Goal: Task Accomplishment & Management: Manage account settings

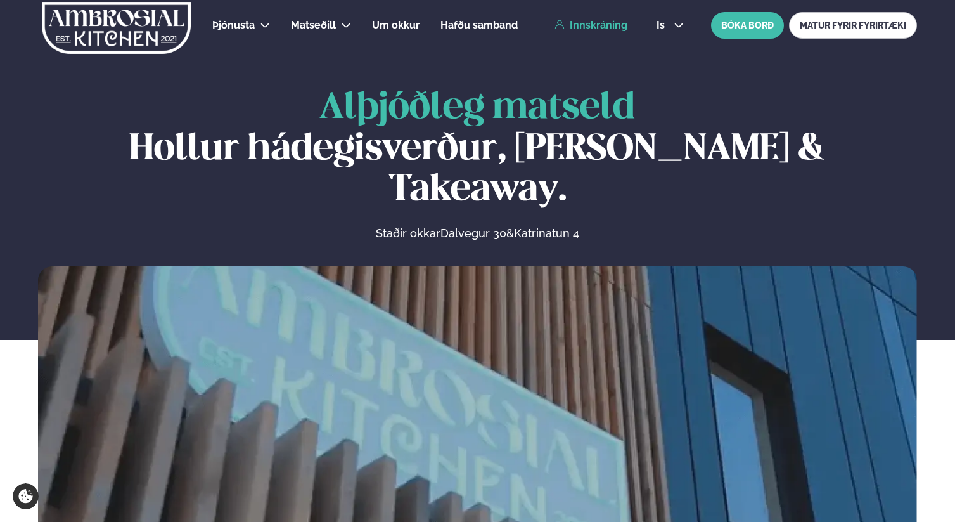
click at [617, 26] on link "Innskráning" at bounding box center [591, 25] width 73 height 11
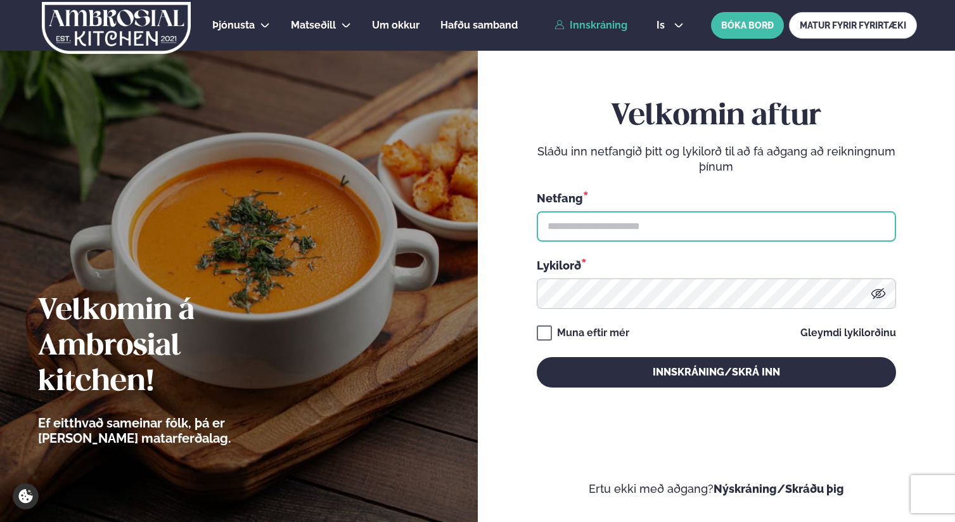
click at [638, 224] on input "text" at bounding box center [716, 226] width 359 height 30
type input "**********"
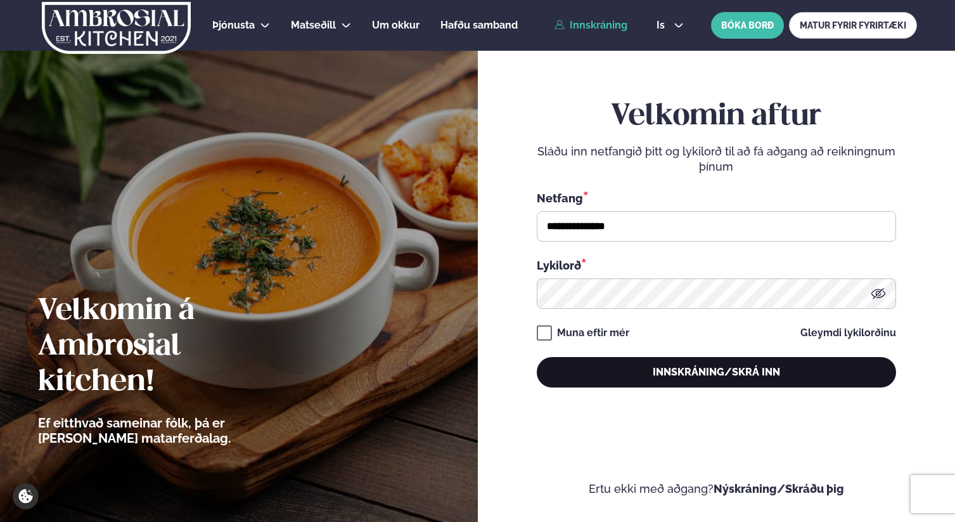
click at [590, 378] on button "Innskráning/Skrá inn" at bounding box center [716, 372] width 359 height 30
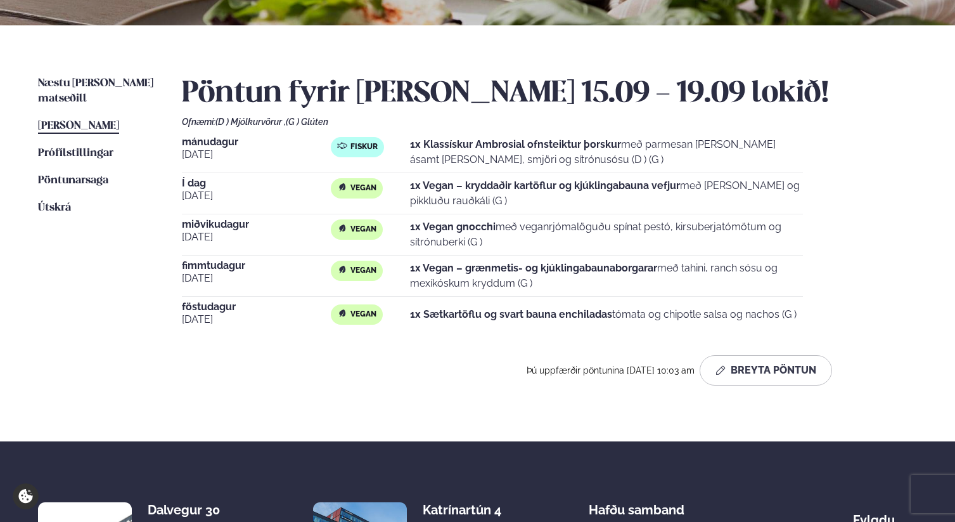
scroll to position [294, 0]
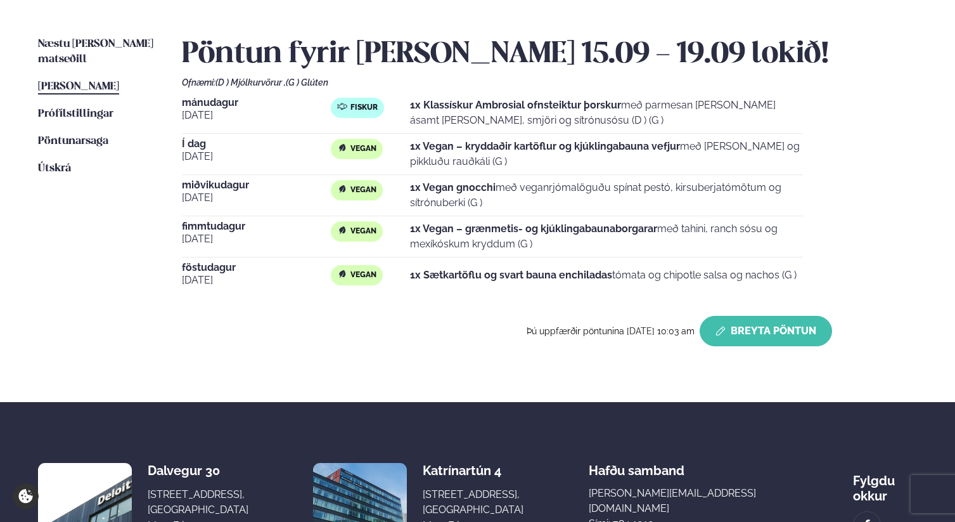
click at [742, 331] on button "Breyta Pöntun" at bounding box center [766, 331] width 132 height 30
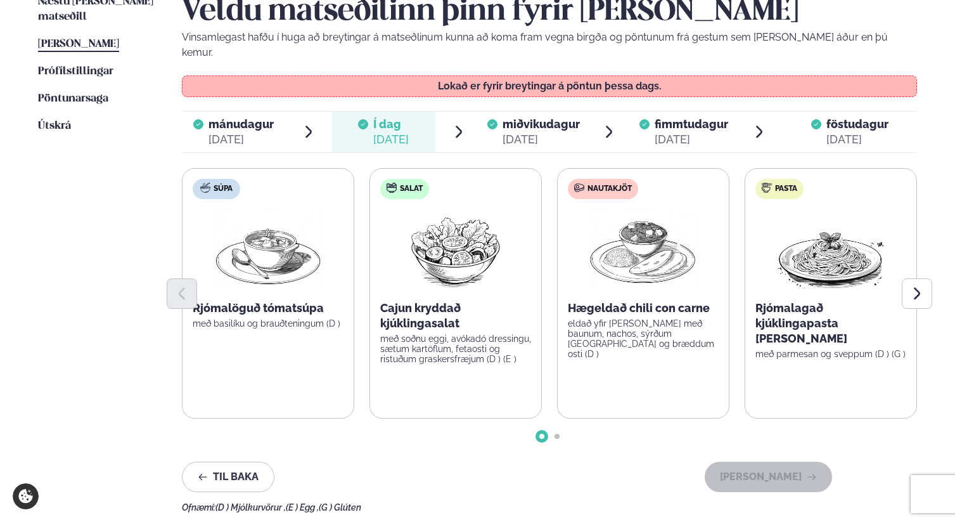
scroll to position [370, 0]
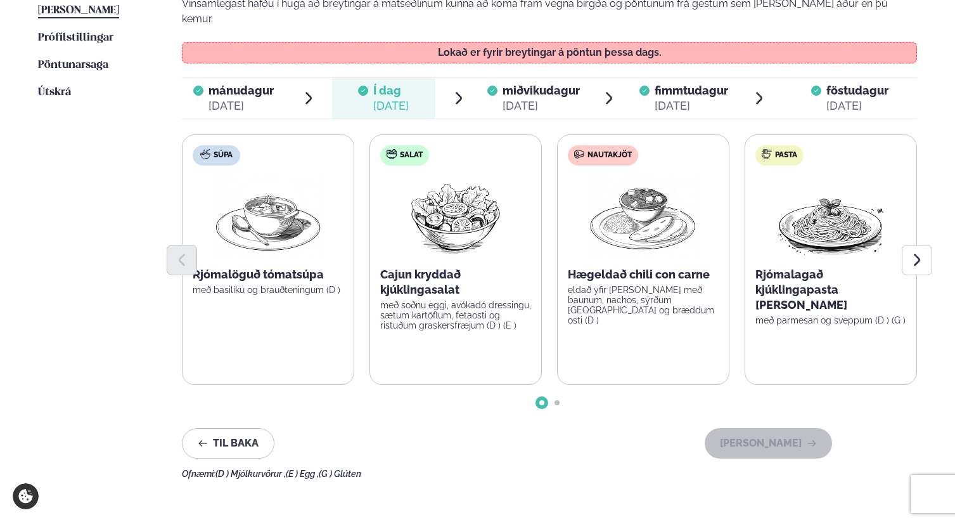
click at [543, 98] on div "[DATE]" at bounding box center [541, 105] width 77 height 15
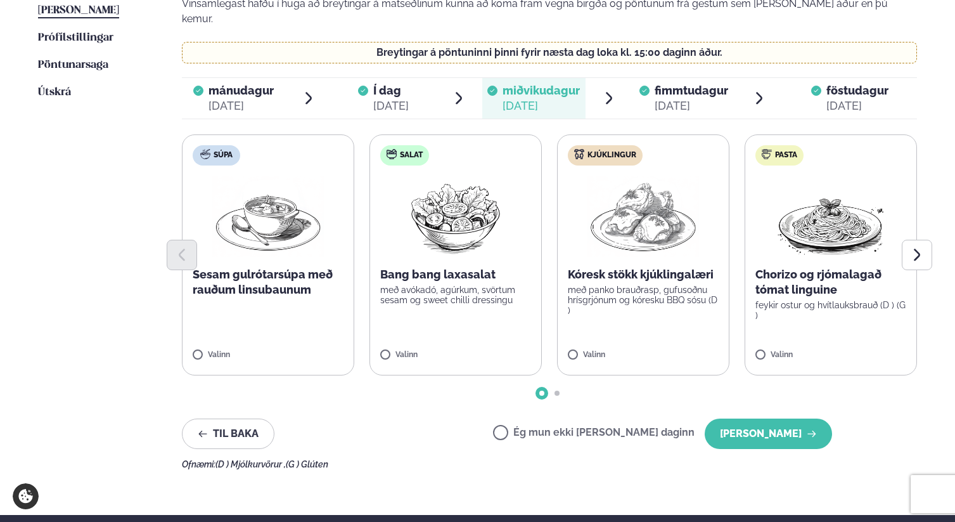
click at [596, 427] on label "Ég mun ekki [PERSON_NAME] daginn" at bounding box center [594, 433] width 202 height 13
click at [759, 432] on button "[PERSON_NAME]" at bounding box center [768, 433] width 127 height 30
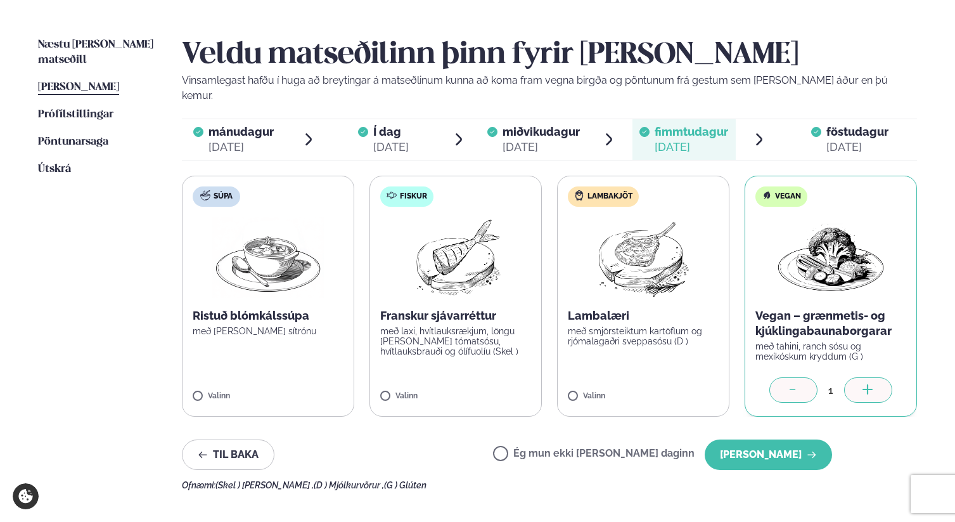
scroll to position [238, 0]
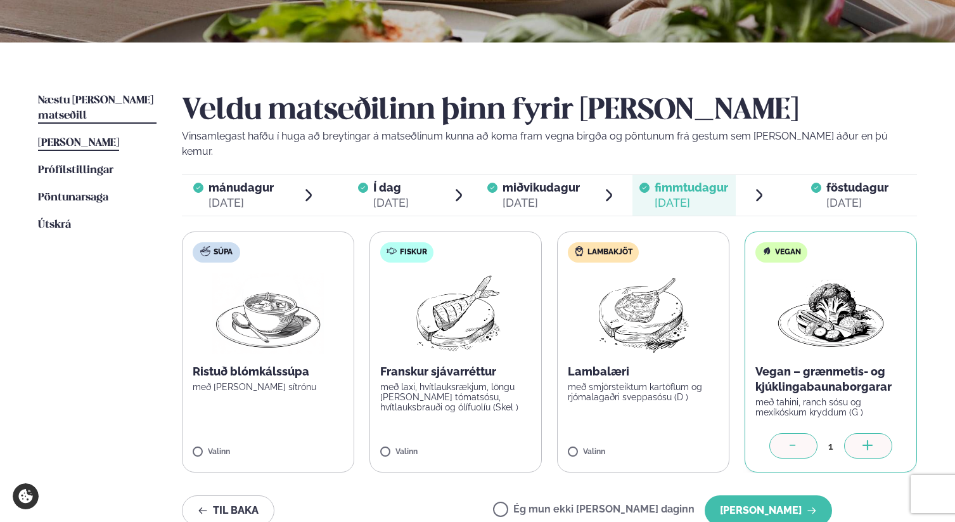
click at [106, 103] on span "Næstu [PERSON_NAME] matseðill" at bounding box center [95, 108] width 115 height 26
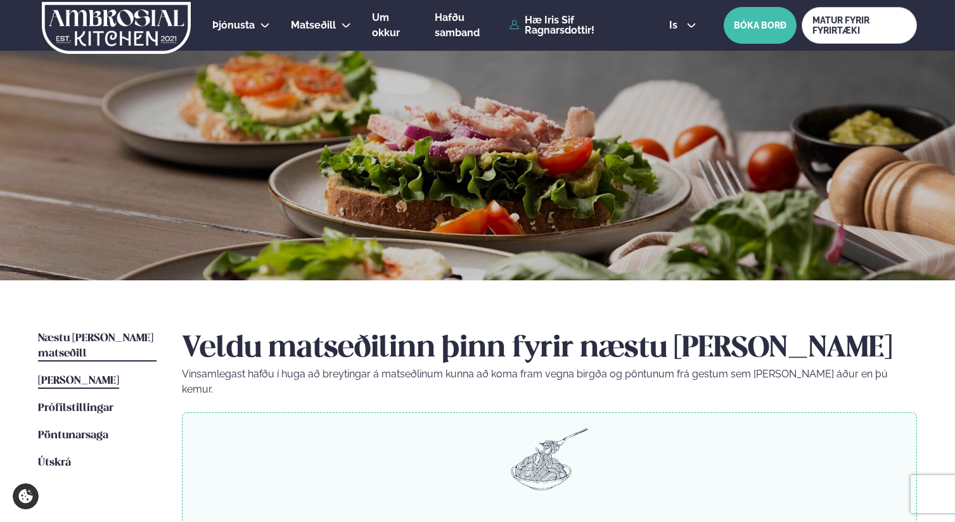
click at [97, 375] on span "[PERSON_NAME]" at bounding box center [78, 380] width 81 height 11
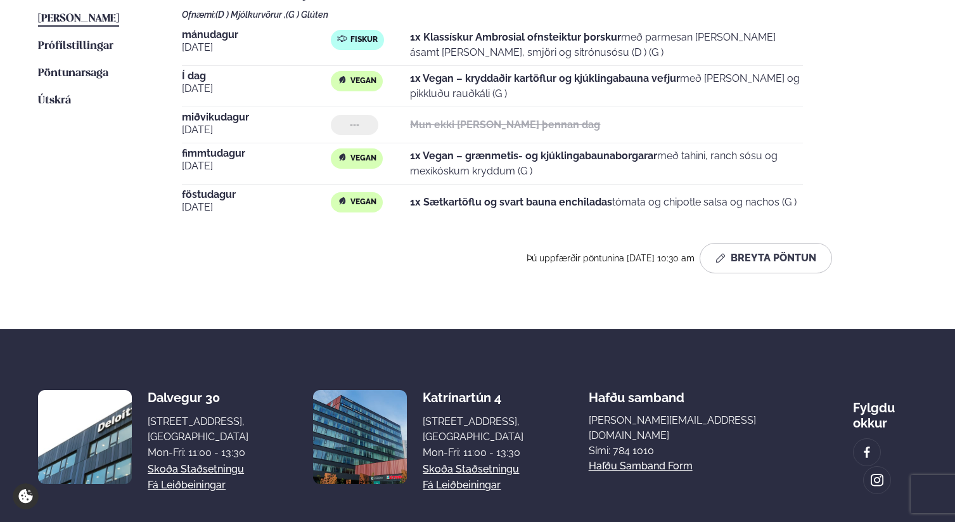
scroll to position [362, 0]
